Goal: Find specific page/section: Find specific page/section

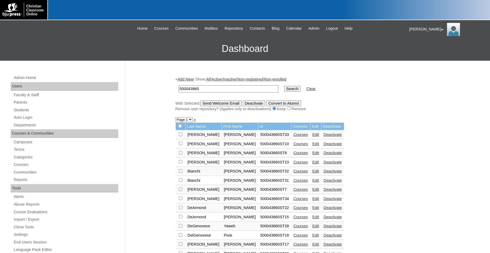
drag, startPoint x: 162, startPoint y: 90, endPoint x: 151, endPoint y: 90, distance: 10.3
click at [179, 90] on input "500043860" at bounding box center [229, 88] width 100 height 7
type input "75152748"
click at [284, 86] on input "Search" at bounding box center [292, 89] width 16 height 6
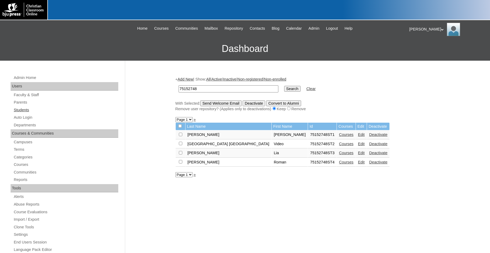
click at [29, 110] on link "Students" at bounding box center [65, 110] width 105 height 7
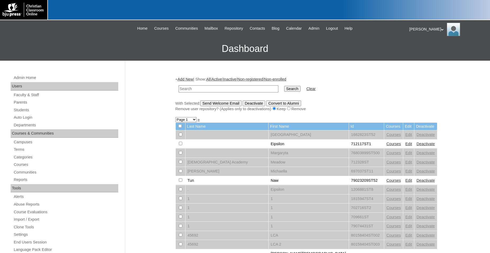
click at [236, 87] on input "text" at bounding box center [229, 88] width 100 height 7
type input "75152748"
click at [284, 86] on input "Search" at bounding box center [292, 89] width 16 height 6
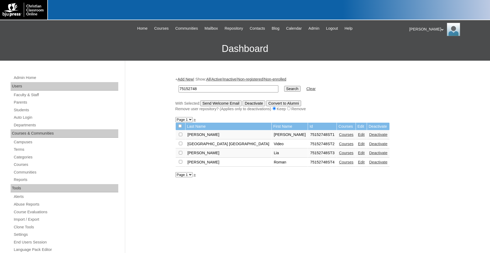
click at [104, 50] on h3 "Dashboard" at bounding box center [245, 49] width 485 height 24
click at [181, 163] on input "checkbox" at bounding box center [180, 161] width 3 height 3
checkbox input "true"
click at [231, 103] on input "Send Welcome Email" at bounding box center [220, 103] width 41 height 6
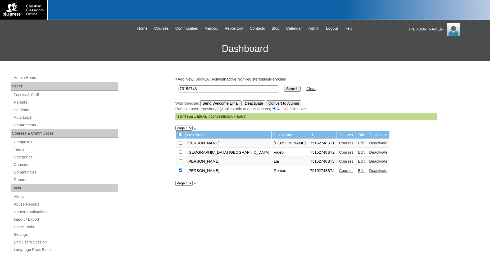
drag, startPoint x: 239, startPoint y: 90, endPoint x: 152, endPoint y: 84, distance: 87.2
click at [179, 85] on input "75152748" at bounding box center [229, 88] width 100 height 7
type input "burklund"
click at [284, 86] on input "Search" at bounding box center [292, 89] width 16 height 6
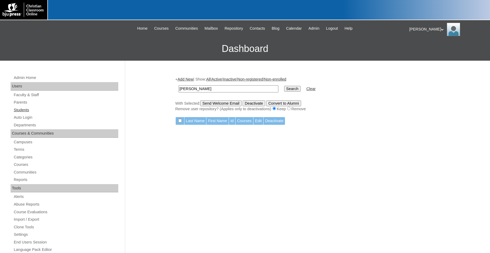
click at [28, 112] on link "Students" at bounding box center [65, 110] width 105 height 7
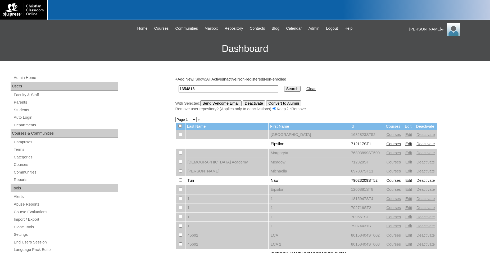
type input "1354813"
click at [284, 86] on input "Search" at bounding box center [292, 89] width 16 height 6
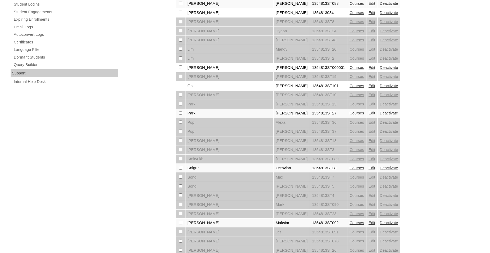
scroll to position [359, 0]
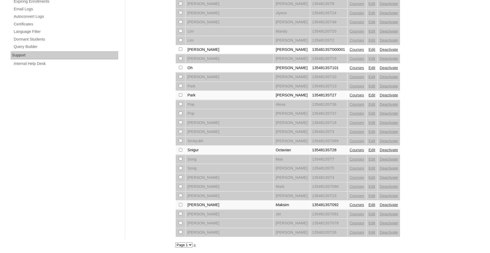
click at [349, 149] on link "Courses" at bounding box center [356, 150] width 15 height 4
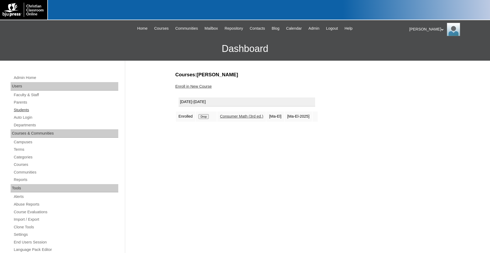
click at [23, 108] on link "Students" at bounding box center [65, 110] width 105 height 7
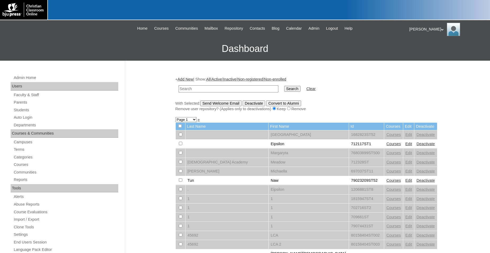
click at [216, 90] on input "text" at bounding box center [229, 88] width 100 height 7
type input "1354813"
click at [284, 86] on input "Search" at bounding box center [292, 89] width 16 height 6
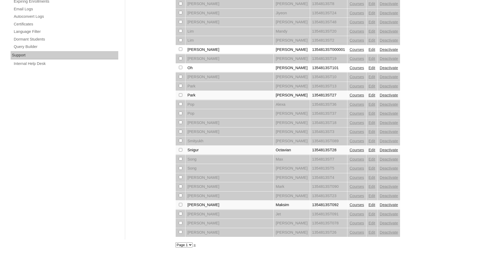
scroll to position [359, 0]
click at [175, 242] on select "Page 1 Page 2" at bounding box center [183, 244] width 17 height 5
select select "admin_students.php?q=1354813&submit=Search&page=2"
click option "Page 2" at bounding box center [0, 0] width 0 height 0
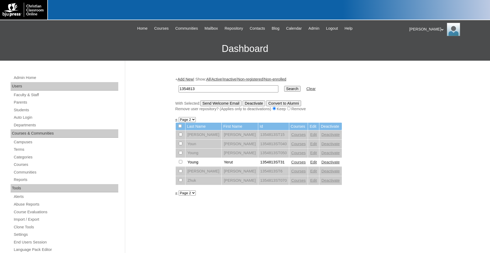
click at [291, 164] on link "Courses" at bounding box center [298, 162] width 15 height 4
click at [179, 190] on select "Page 1 Page 2" at bounding box center [187, 192] width 17 height 5
select select "admin_students.php?q=1354813&submit=Search&page=1"
click option "Page 1" at bounding box center [0, 0] width 0 height 0
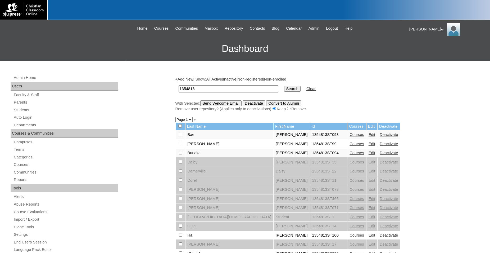
click at [349, 136] on link "Courses" at bounding box center [356, 134] width 15 height 4
click at [349, 146] on link "Courses" at bounding box center [356, 144] width 15 height 4
click at [349, 155] on link "Courses" at bounding box center [356, 153] width 15 height 4
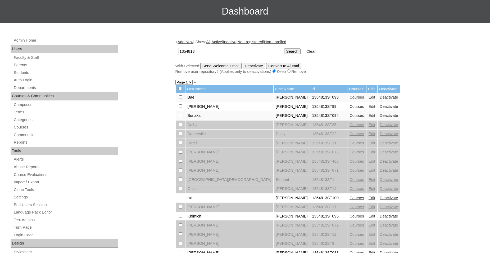
scroll to position [81, 0]
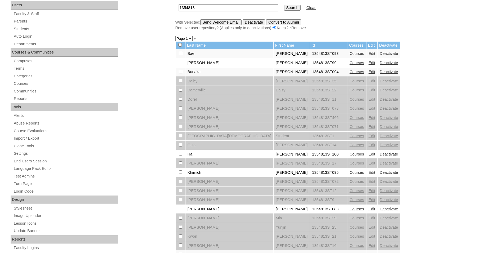
click at [349, 156] on link "Courses" at bounding box center [356, 154] width 15 height 4
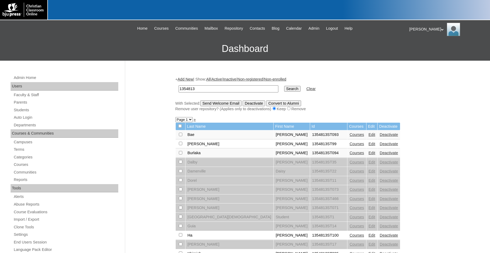
scroll to position [81, 0]
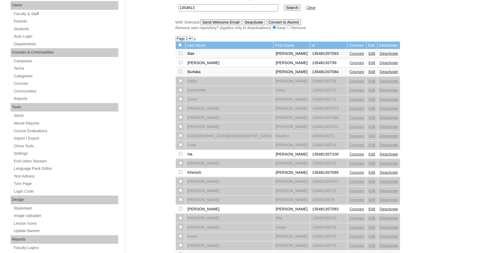
click at [349, 174] on link "Courses" at bounding box center [356, 172] width 15 height 4
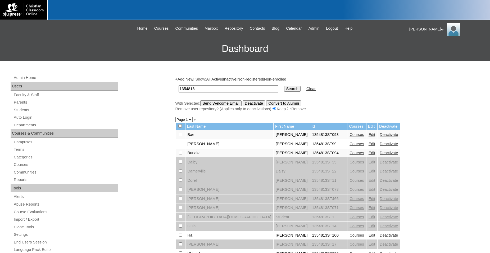
scroll to position [81, 0]
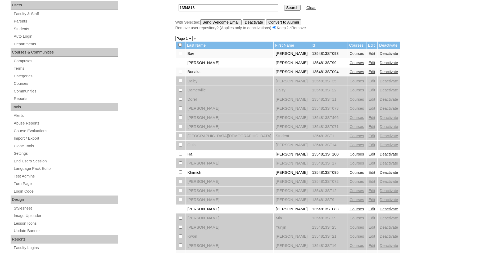
click at [349, 211] on link "Courses" at bounding box center [356, 209] width 15 height 4
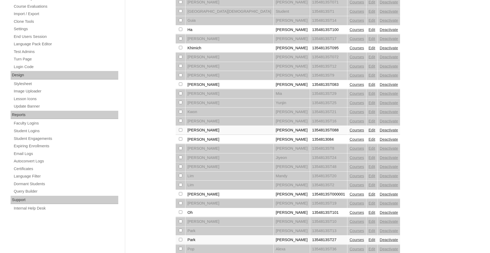
scroll to position [270, 0]
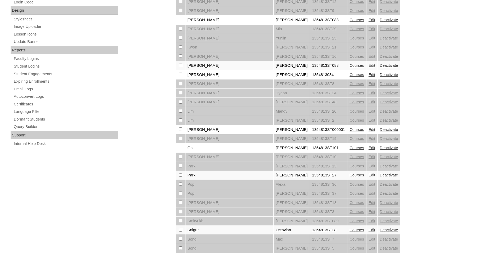
click at [349, 67] on link "Courses" at bounding box center [356, 65] width 15 height 4
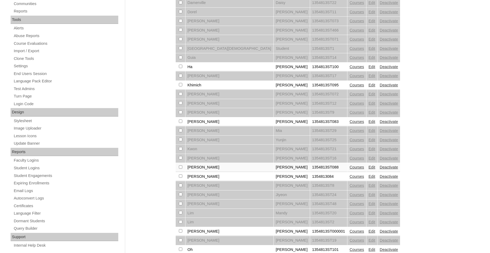
scroll to position [189, 0]
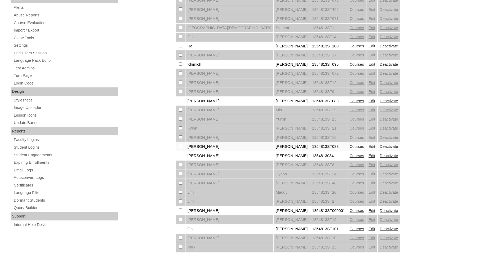
click at [349, 158] on link "Courses" at bounding box center [356, 155] width 15 height 4
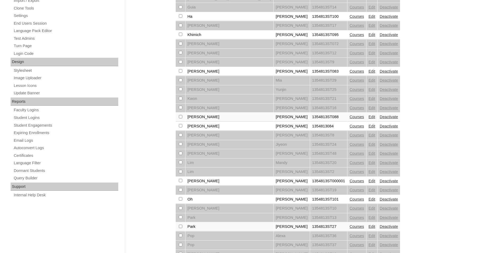
scroll to position [243, 0]
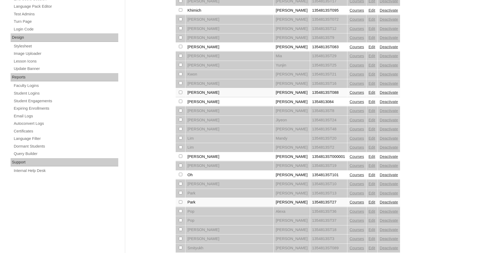
click at [349, 158] on link "Courses" at bounding box center [356, 156] width 15 height 4
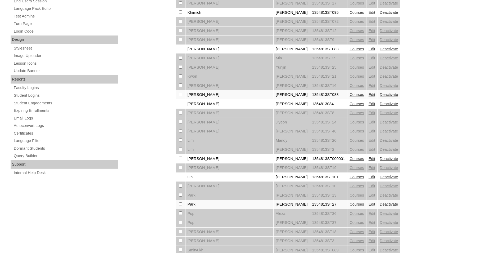
scroll to position [270, 0]
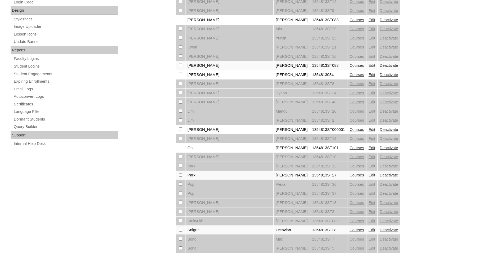
click at [349, 150] on link "Courses" at bounding box center [356, 147] width 15 height 4
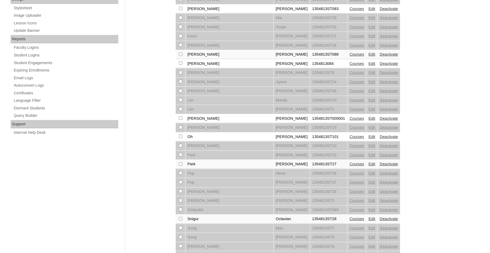
scroll to position [324, 0]
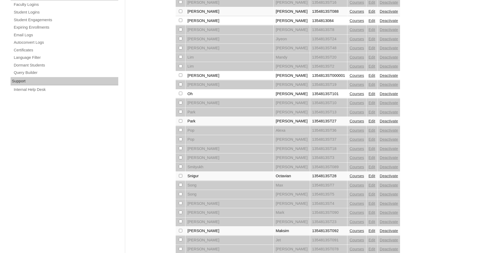
click at [349, 123] on link "Courses" at bounding box center [356, 121] width 15 height 4
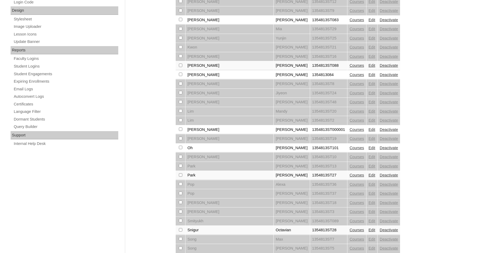
scroll to position [351, 0]
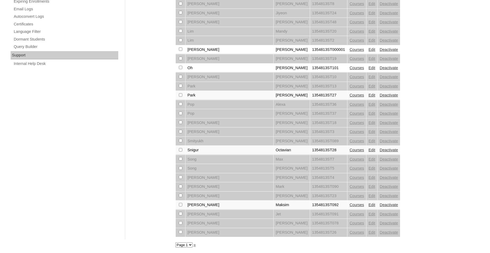
click at [349, 152] on link "Courses" at bounding box center [356, 150] width 15 height 4
click at [349, 204] on link "Courses" at bounding box center [356, 204] width 15 height 4
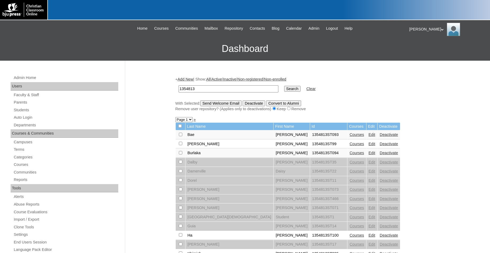
click at [412, 5] on div at bounding box center [245, 10] width 490 height 20
drag, startPoint x: 222, startPoint y: 89, endPoint x: 128, endPoint y: 85, distance: 94.3
click at [179, 85] on input "1354813" at bounding box center [229, 88] width 100 height 7
type input "79389782"
click at [284, 86] on input "Search" at bounding box center [292, 89] width 16 height 6
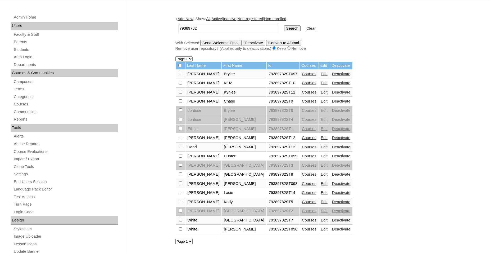
scroll to position [54, 0]
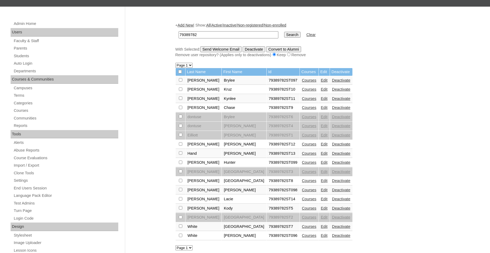
click at [302, 201] on link "Courses" at bounding box center [309, 199] width 15 height 4
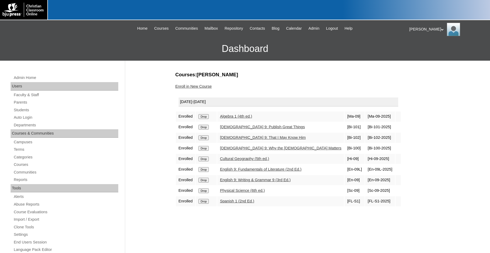
click at [441, 30] on icon at bounding box center [442, 30] width 3 height 2
click at [423, 51] on span "Logout" at bounding box center [418, 50] width 11 height 4
